Goal: Information Seeking & Learning: Learn about a topic

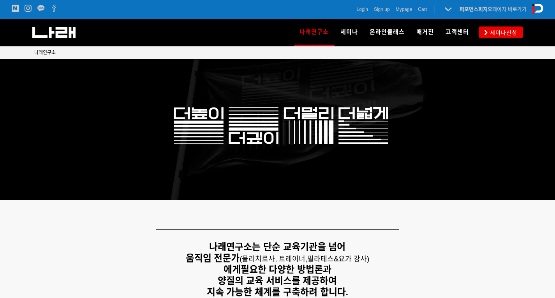
drag, startPoint x: 0, startPoint y: 0, endPoint x: 45, endPoint y: 235, distance: 239.6
click at [63, 29] on img at bounding box center [53, 32] width 43 height 11
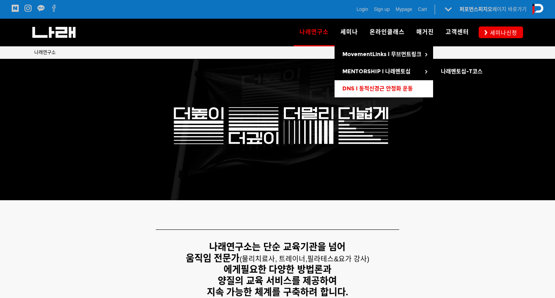
click at [376, 89] on span "DNS l 동적신경근 안정화 운동" at bounding box center [377, 88] width 70 height 7
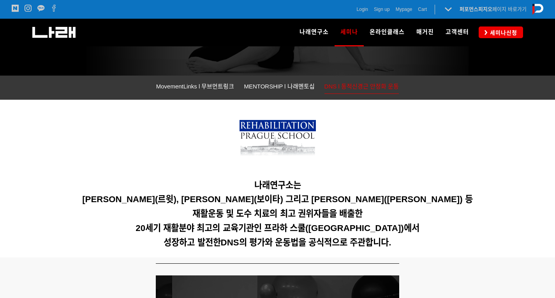
scroll to position [131, 0]
